Goal: Task Accomplishment & Management: Use online tool/utility

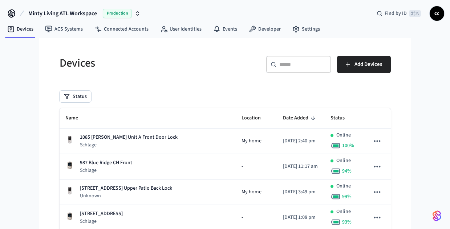
click at [297, 60] on div "​ ​" at bounding box center [298, 64] width 65 height 17
click at [295, 60] on div "​ ​" at bounding box center [298, 64] width 65 height 17
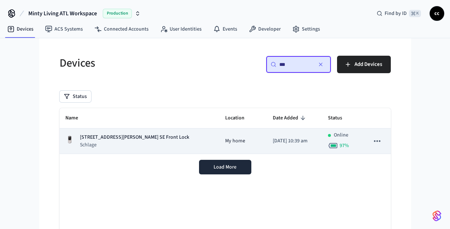
type input "***"
click at [153, 145] on div "[STREET_ADDRESS][PERSON_NAME] SE Front Lock Schlage" at bounding box center [139, 140] width 149 height 15
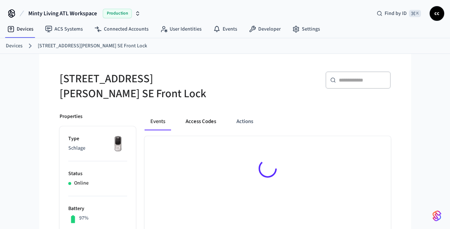
click at [205, 116] on button "Access Codes" at bounding box center [201, 121] width 42 height 17
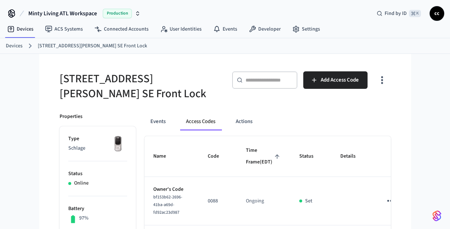
scroll to position [145, 0]
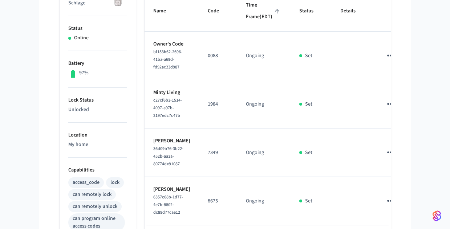
click at [246, 23] on span "Time Frame (EDT)" at bounding box center [264, 11] width 36 height 23
drag, startPoint x: 206, startPoint y: 69, endPoint x: 197, endPoint y: 70, distance: 8.8
click at [208, 60] on p "8675" at bounding box center [218, 56] width 21 height 8
copy p "8675"
